Goal: Transaction & Acquisition: Obtain resource

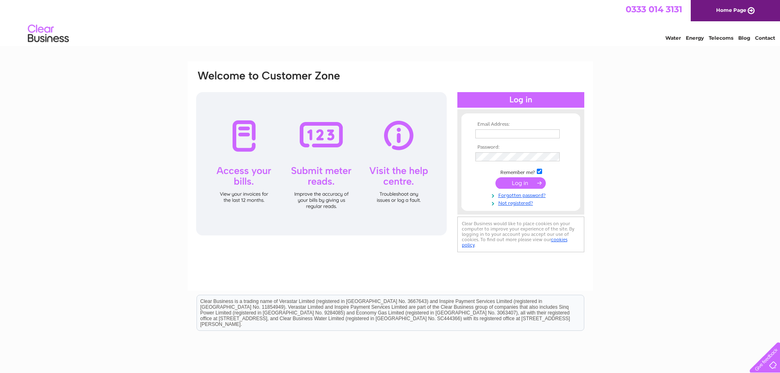
type input "enquiries@durhamcitygolf.co.uk"
click at [536, 180] on input "submit" at bounding box center [521, 182] width 50 height 11
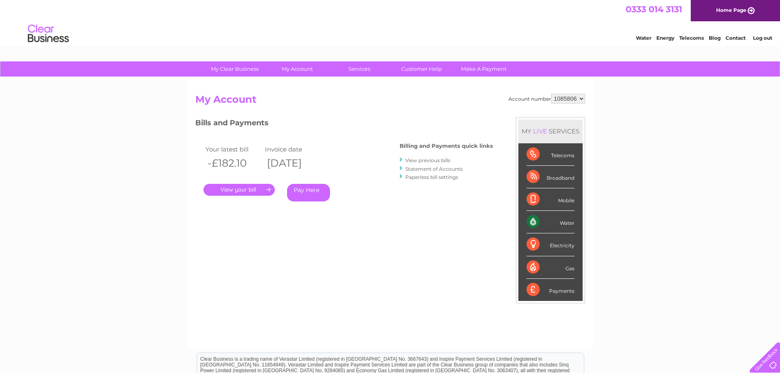
click at [251, 191] on link "." at bounding box center [239, 190] width 71 height 12
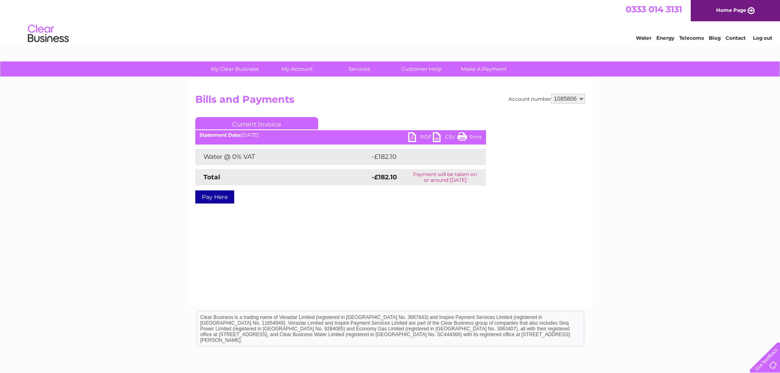
click at [419, 137] on link "PDF" at bounding box center [420, 138] width 25 height 12
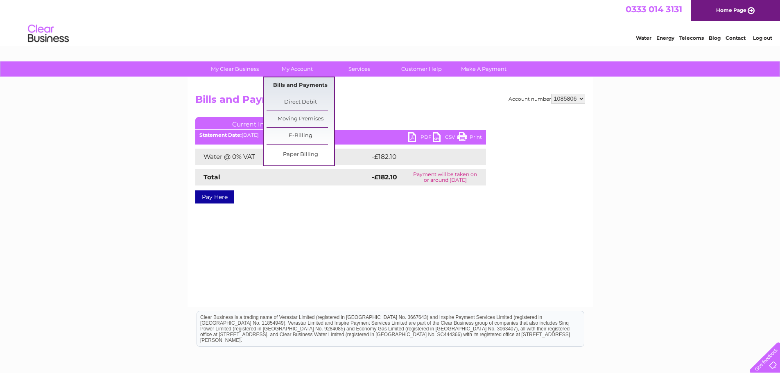
click at [297, 82] on link "Bills and Payments" at bounding box center [301, 85] width 68 height 16
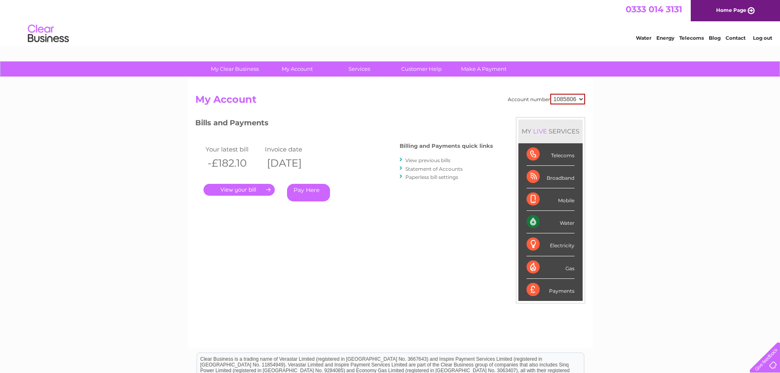
drag, startPoint x: 147, startPoint y: 20, endPoint x: 347, endPoint y: 97, distance: 213.7
click at [347, 97] on h2 "My Account" at bounding box center [390, 102] width 390 height 16
